Goal: Transaction & Acquisition: Purchase product/service

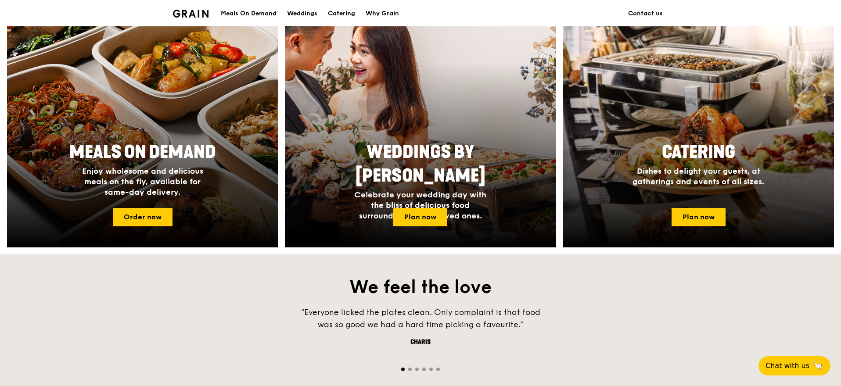
scroll to position [346, 0]
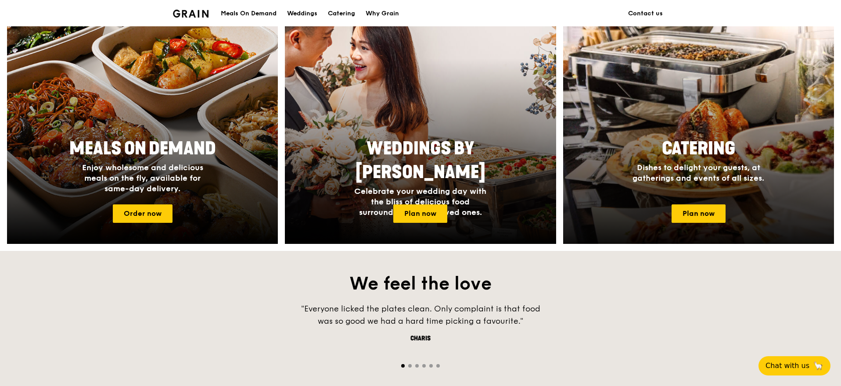
click at [708, 168] on span "Dishes to delight your guests, at gatherings and events of all sizes." at bounding box center [698, 173] width 132 height 20
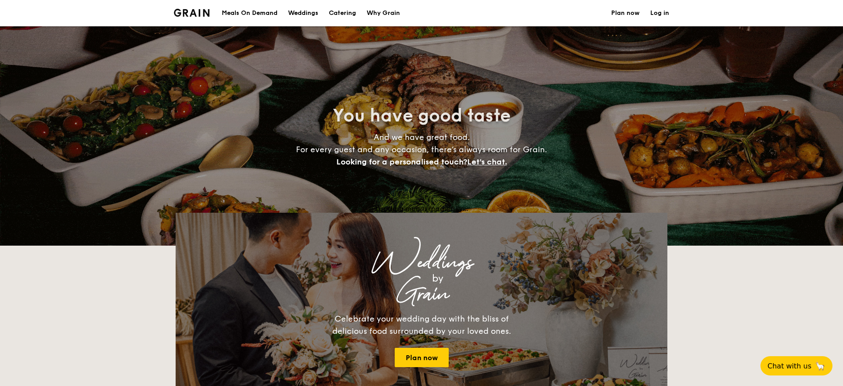
select select
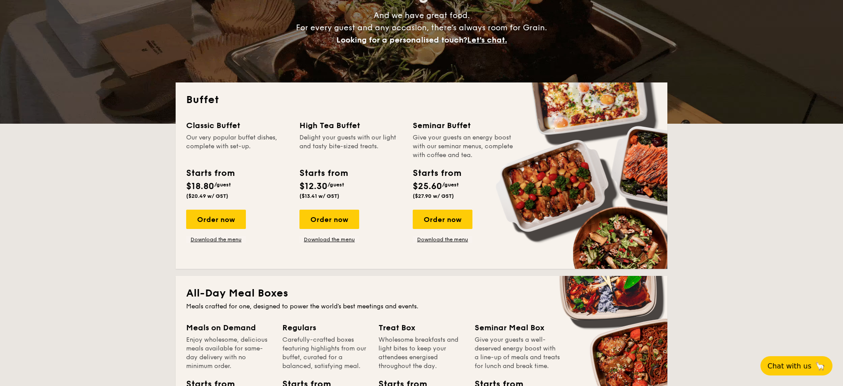
scroll to position [129, 0]
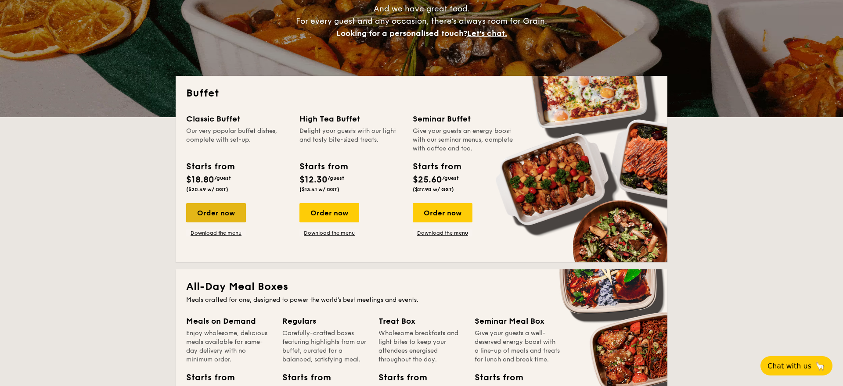
click at [216, 219] on div "Order now" at bounding box center [216, 212] width 60 height 19
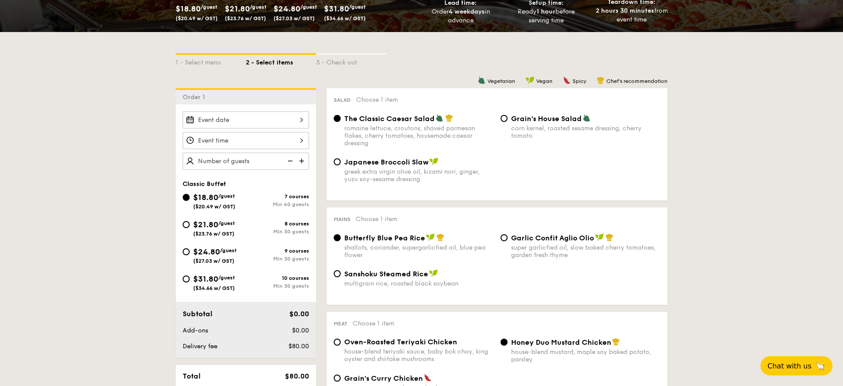
scroll to position [160, 0]
click at [185, 226] on input "$21.80 /guest ($23.76 w/ GST) 8 courses Min 30 guests" at bounding box center [186, 224] width 7 height 7
radio input "true"
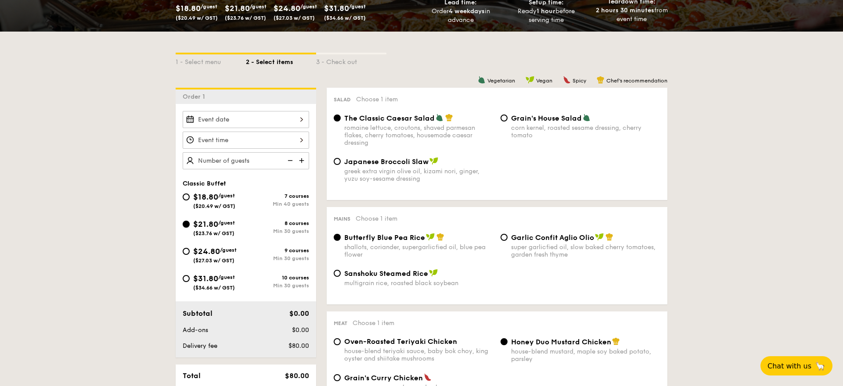
radio input "true"
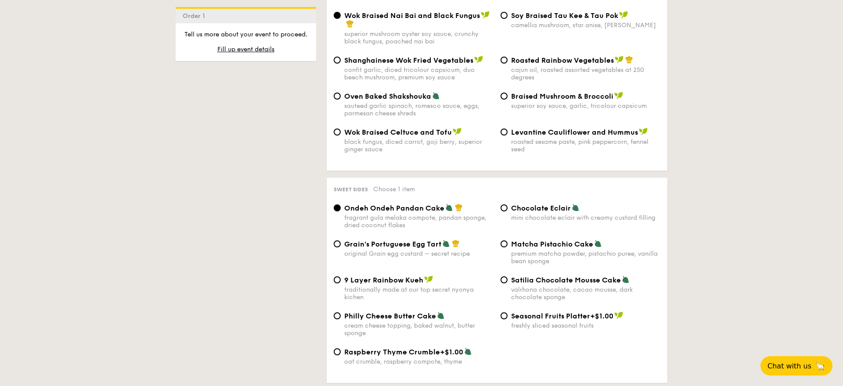
scroll to position [1294, 0]
